Goal: Information Seeking & Learning: Learn about a topic

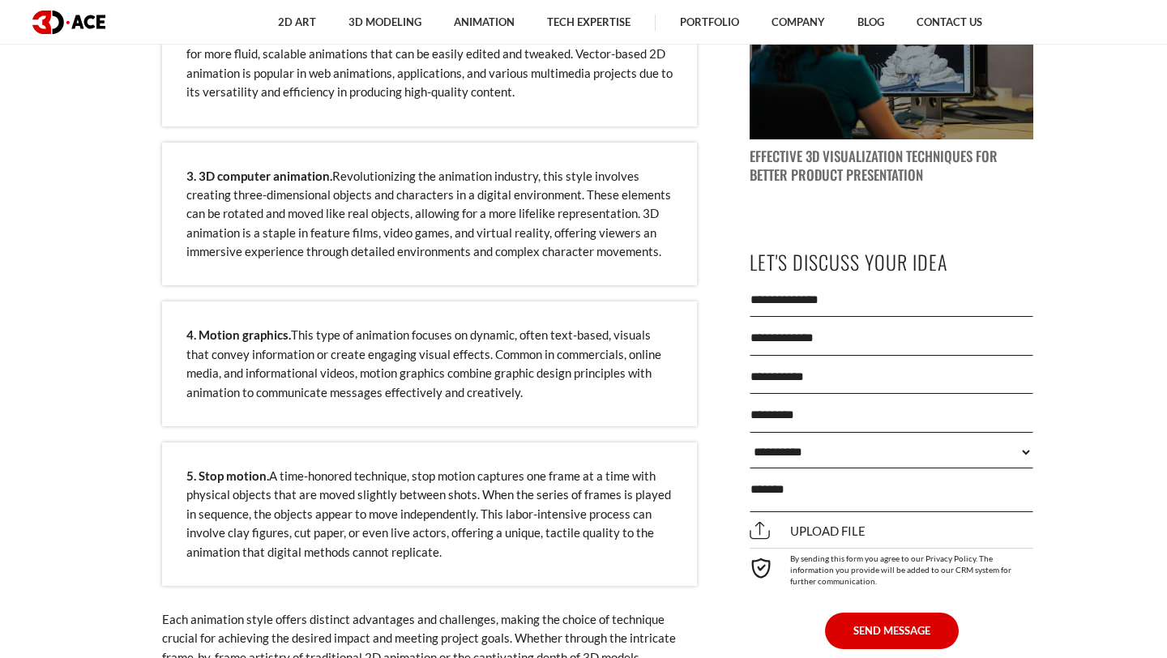
scroll to position [1626, 0]
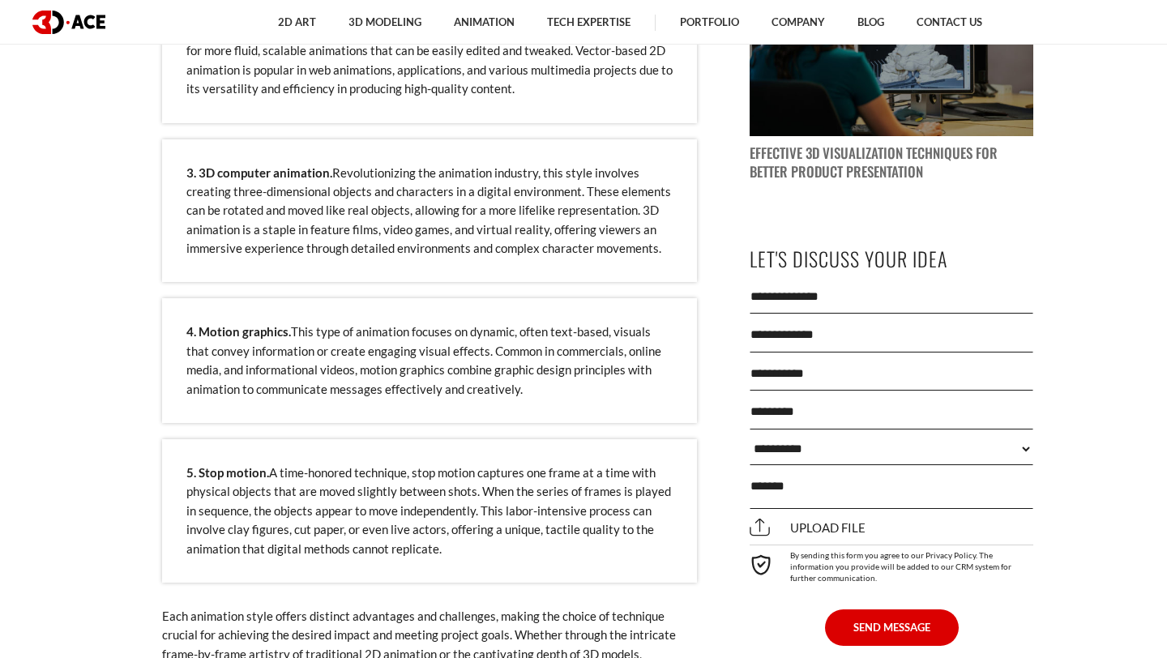
click at [520, 380] on p "4. Motion graphics. This type of animation focuses on dynamic, often text-based…" at bounding box center [429, 360] width 486 height 76
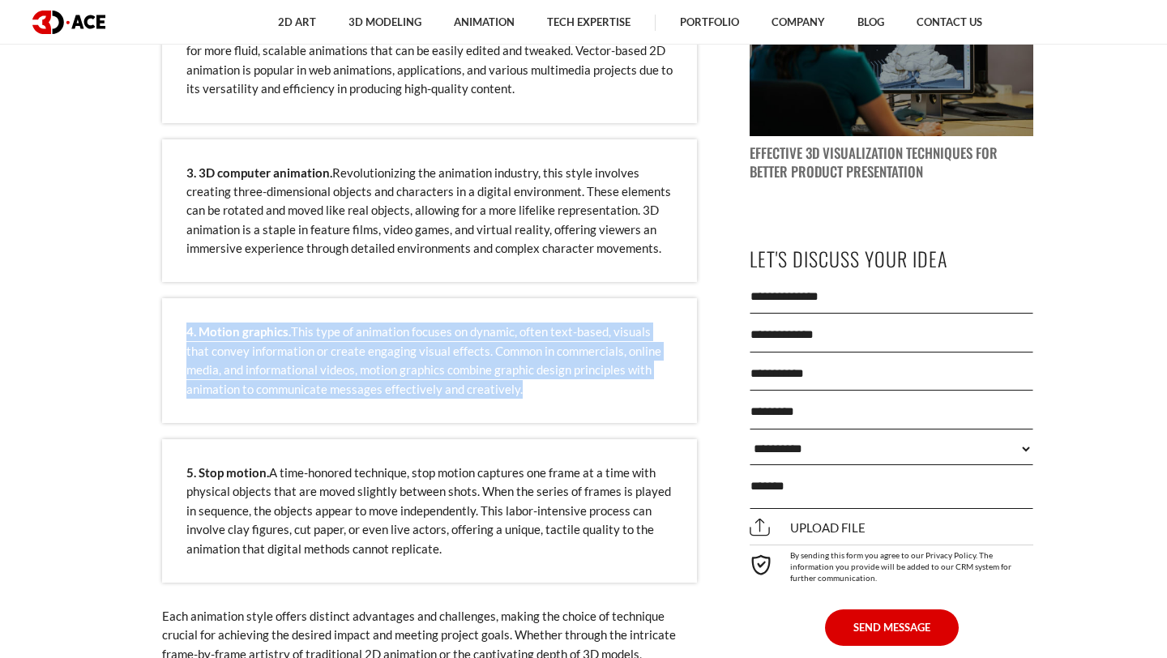
click at [520, 380] on p "4. Motion graphics. This type of animation focuses on dynamic, often text-based…" at bounding box center [429, 360] width 486 height 76
click at [560, 379] on p "4. Motion graphics. This type of animation focuses on dynamic, often text-based…" at bounding box center [429, 360] width 486 height 76
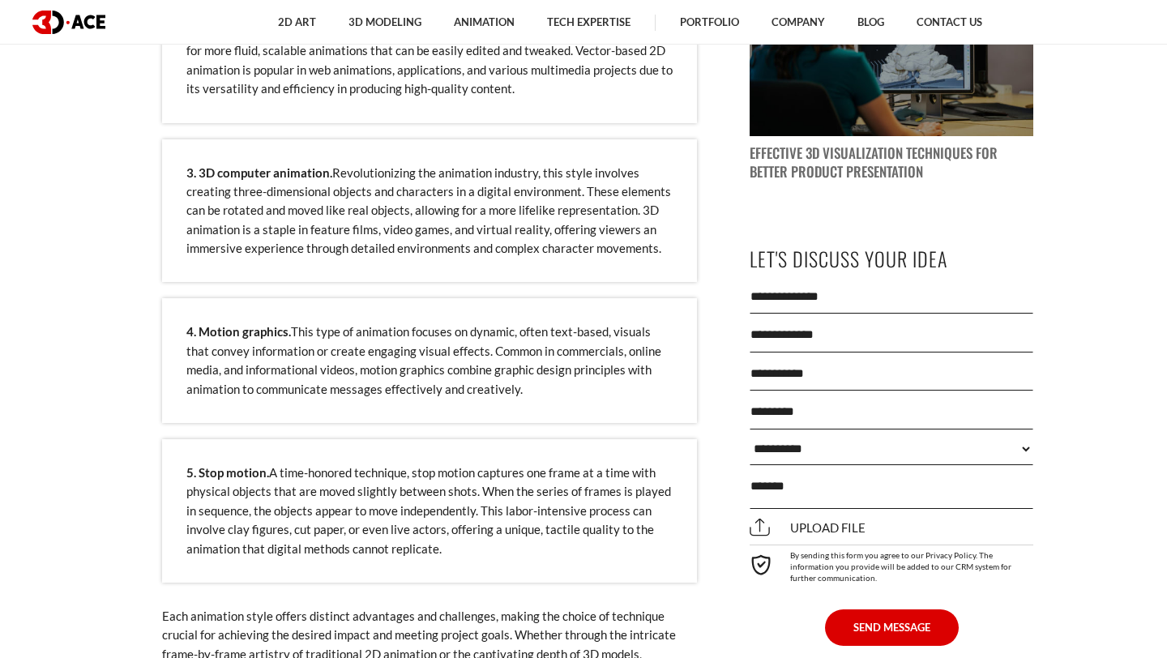
click at [502, 361] on p "4. Motion graphics. This type of animation focuses on dynamic, often text-based…" at bounding box center [429, 360] width 486 height 76
click at [502, 378] on p "4. Motion graphics. This type of animation focuses on dynamic, often text-based…" at bounding box center [429, 360] width 486 height 76
click at [500, 382] on p "4. Motion graphics. This type of animation focuses on dynamic, often text-based…" at bounding box center [429, 360] width 486 height 76
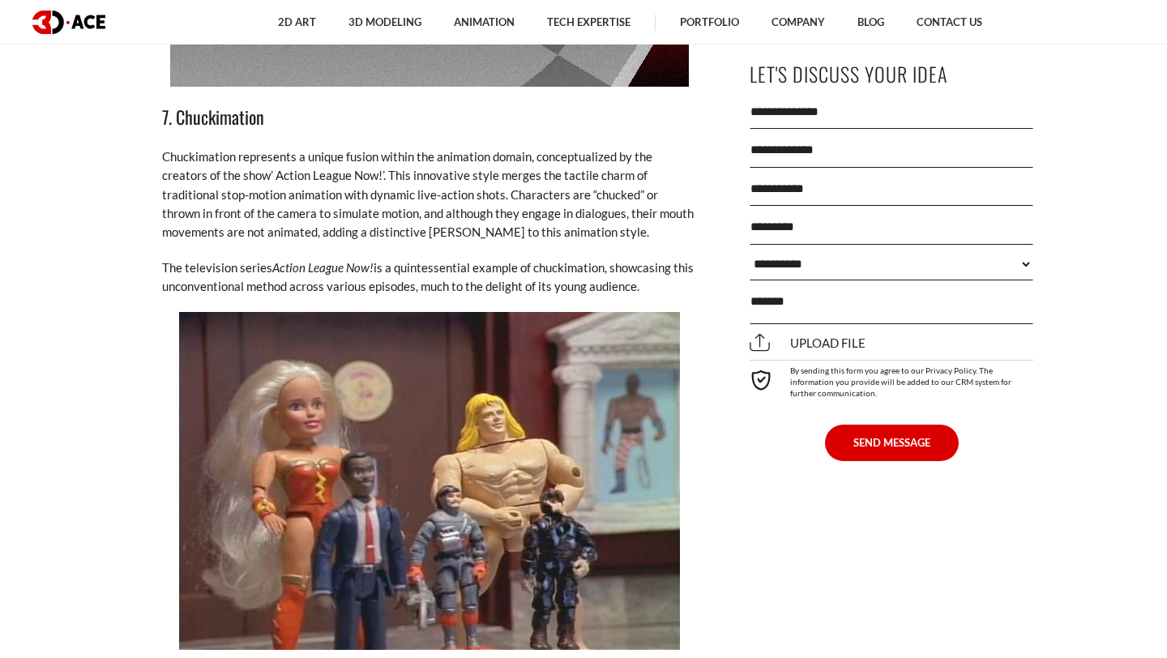
scroll to position [7529, 0]
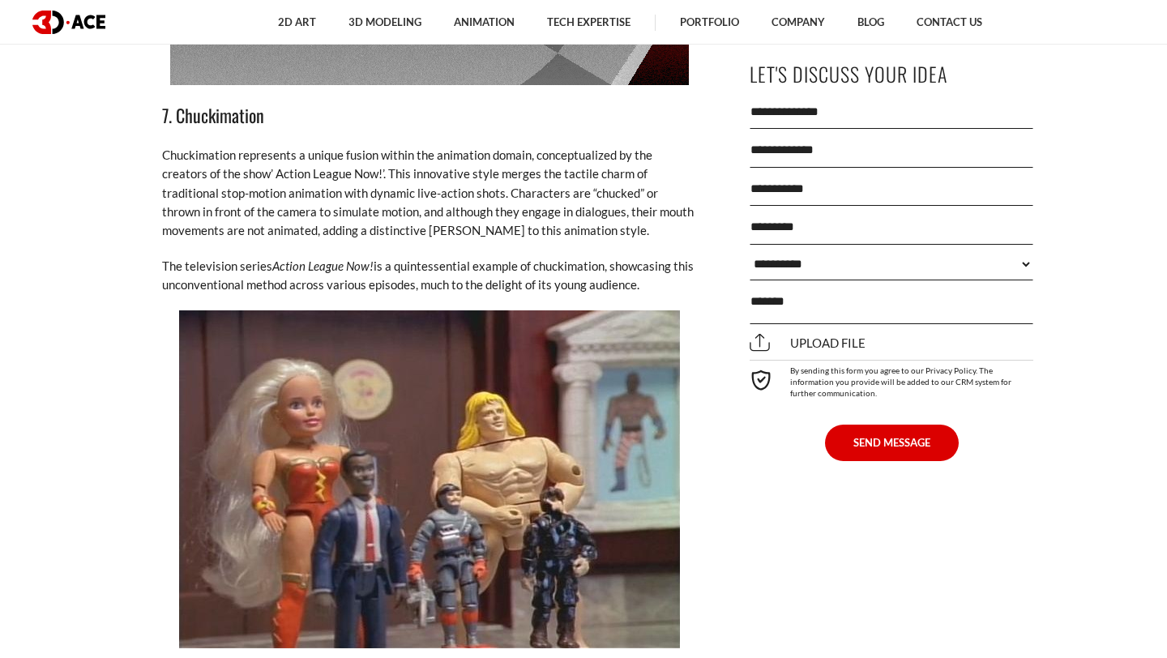
click at [440, 175] on p "Chuckimation represents a unique fusion within the animation domain, conceptual…" at bounding box center [429, 193] width 535 height 95
click at [459, 146] on p "Chuckimation represents a unique fusion within the animation domain, conceptual…" at bounding box center [429, 193] width 535 height 95
click at [446, 172] on p "Chuckimation represents a unique fusion within the animation domain, conceptual…" at bounding box center [429, 193] width 535 height 95
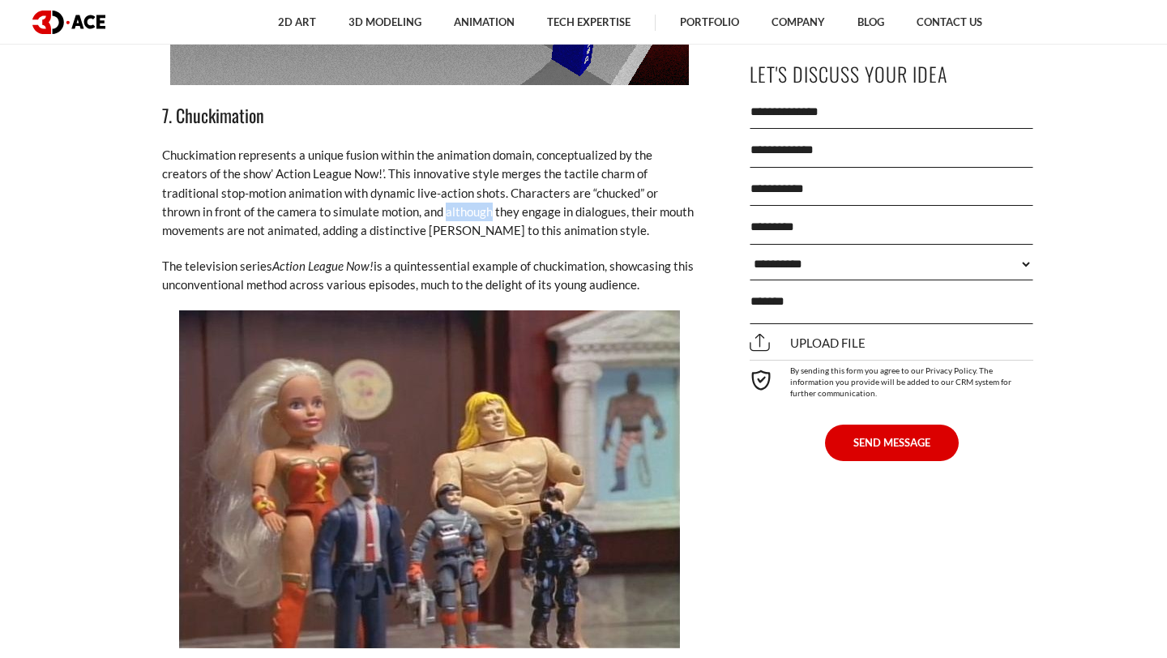
click at [446, 172] on p "Chuckimation represents a unique fusion within the animation domain, conceptual…" at bounding box center [429, 193] width 535 height 95
click at [459, 146] on p "Chuckimation represents a unique fusion within the animation domain, conceptual…" at bounding box center [429, 193] width 535 height 95
click at [457, 161] on p "Chuckimation represents a unique fusion within the animation domain, conceptual…" at bounding box center [429, 193] width 535 height 95
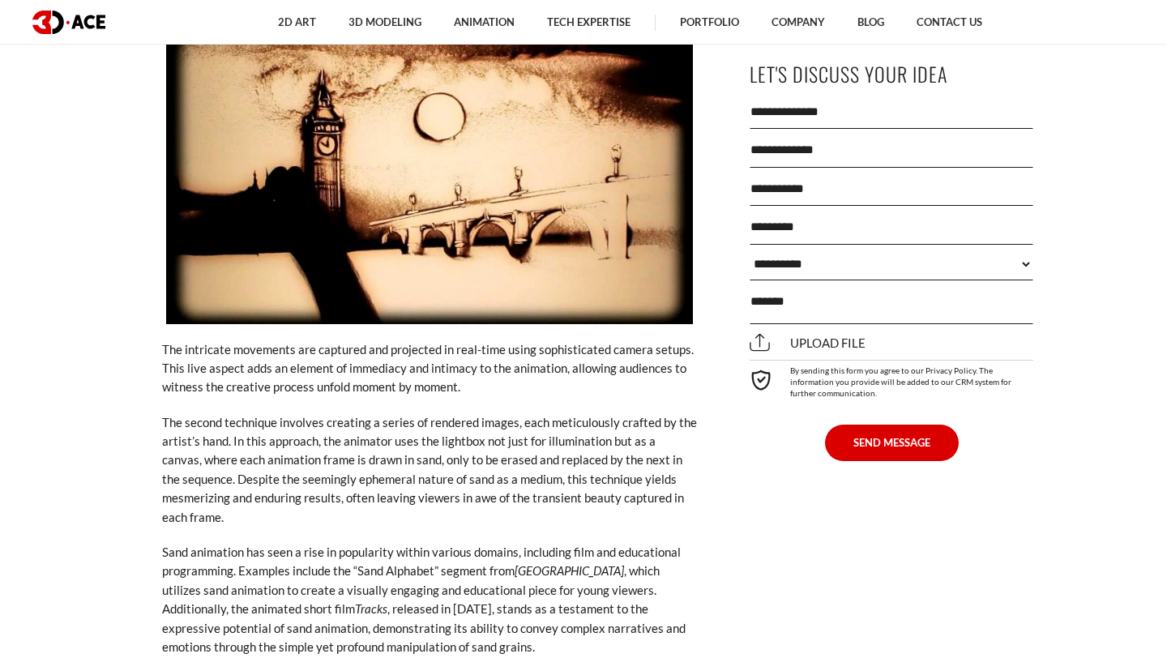
scroll to position [10782, 0]
